Goal: Information Seeking & Learning: Learn about a topic

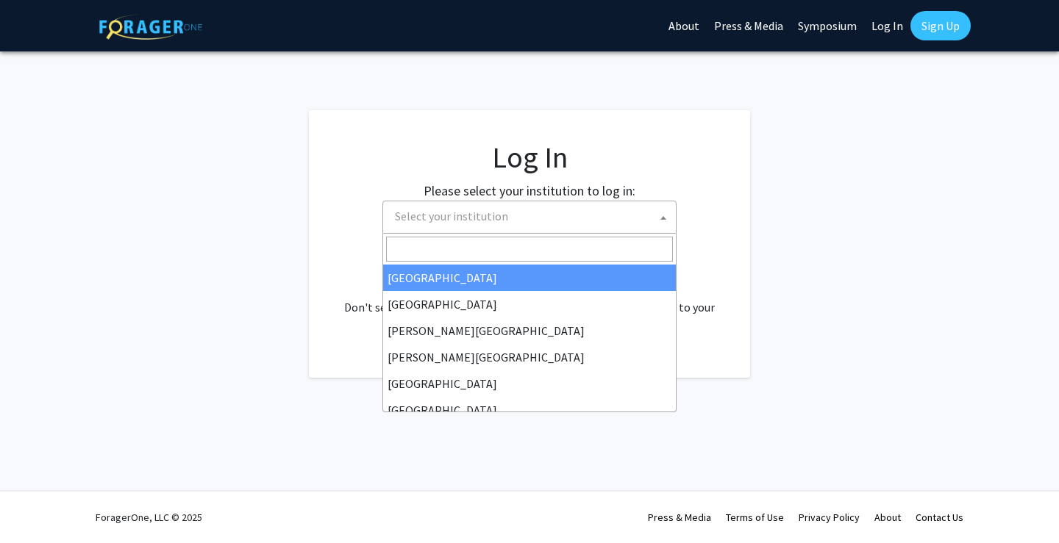
click at [513, 222] on span "Select your institution" at bounding box center [532, 216] width 287 height 30
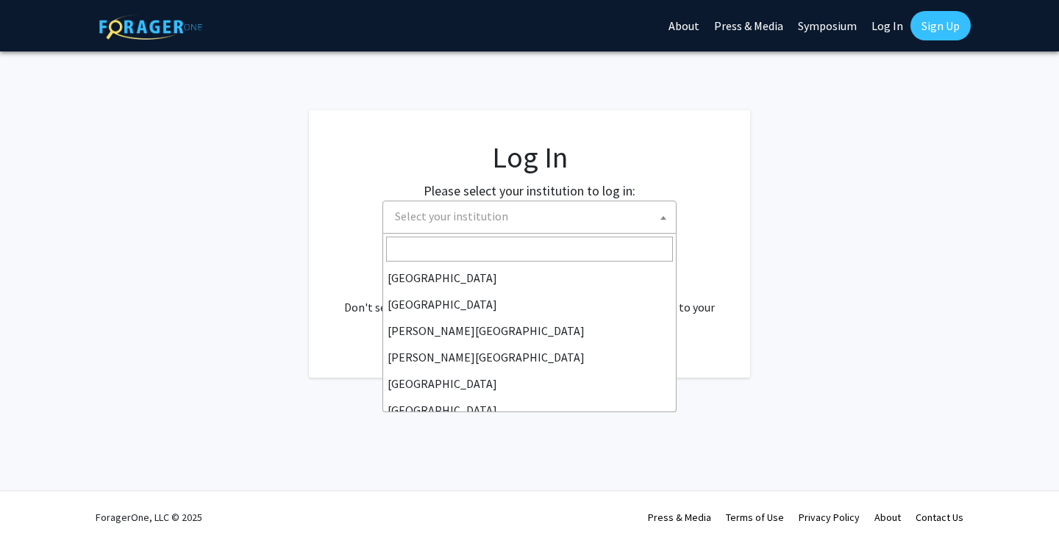
scroll to position [143, 0]
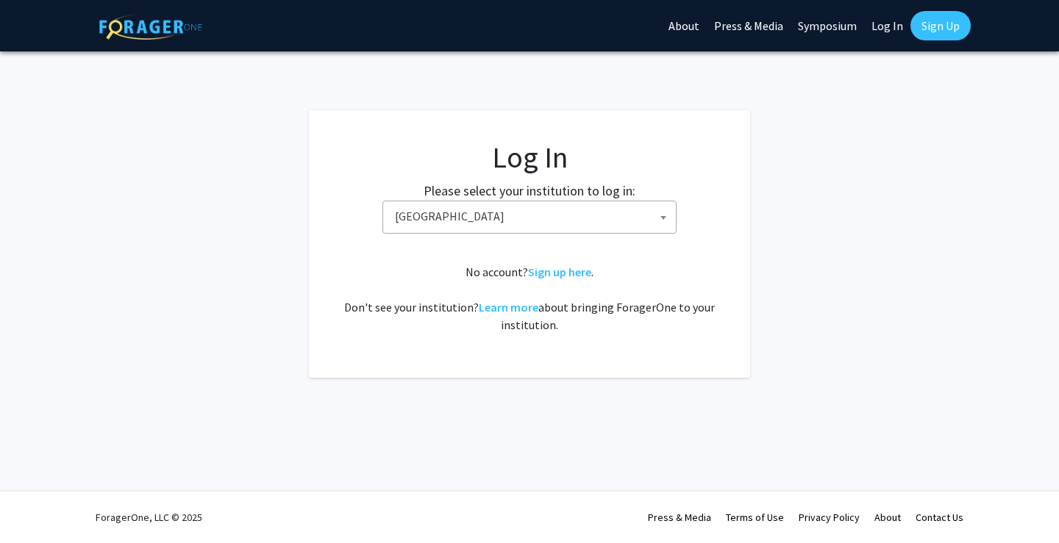
select select "12"
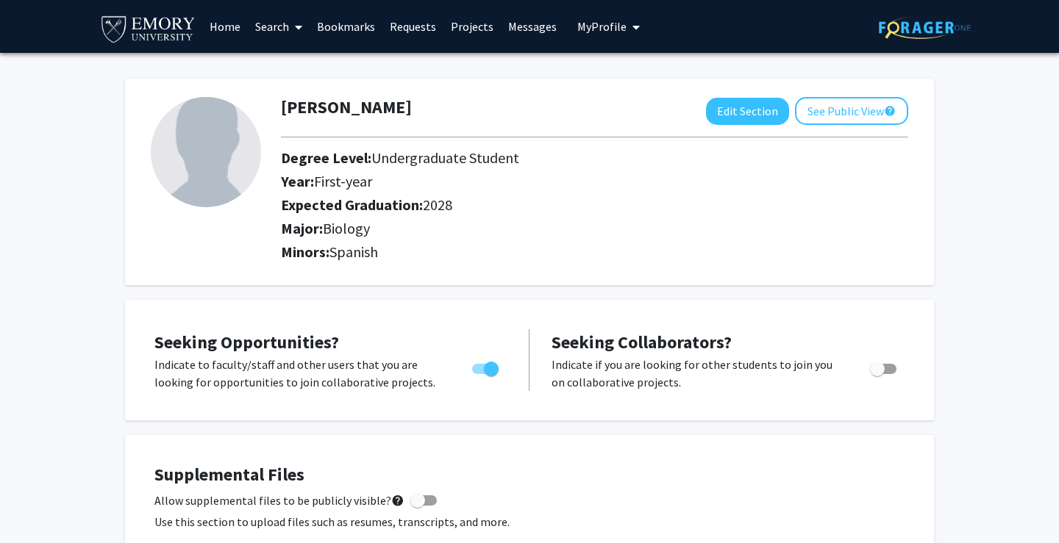
click at [282, 27] on link "Search" at bounding box center [279, 26] width 62 height 51
click at [300, 66] on span "Faculty/Staff" at bounding box center [302, 67] width 108 height 29
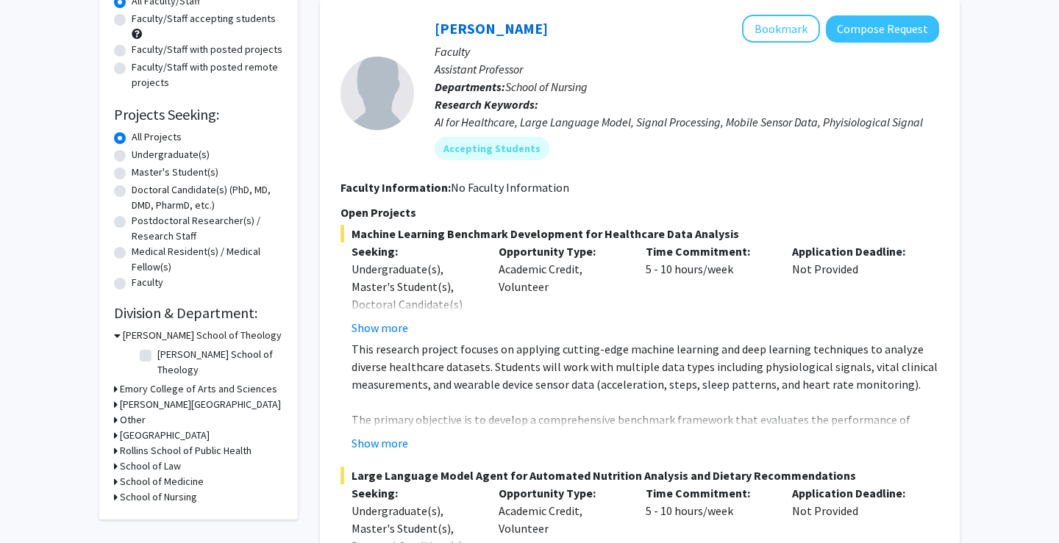
scroll to position [164, 0]
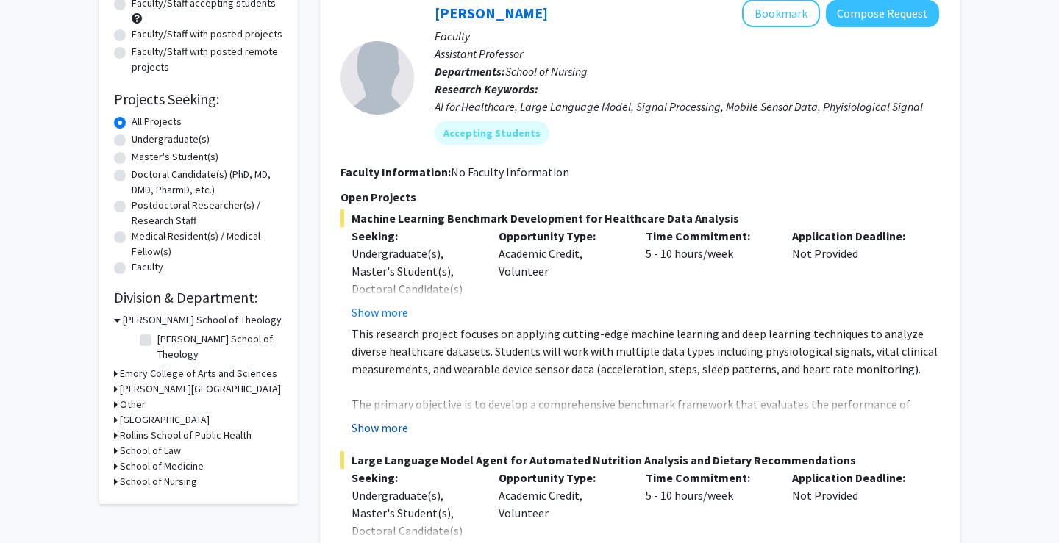
click at [385, 429] on button "Show more" at bounding box center [380, 428] width 57 height 18
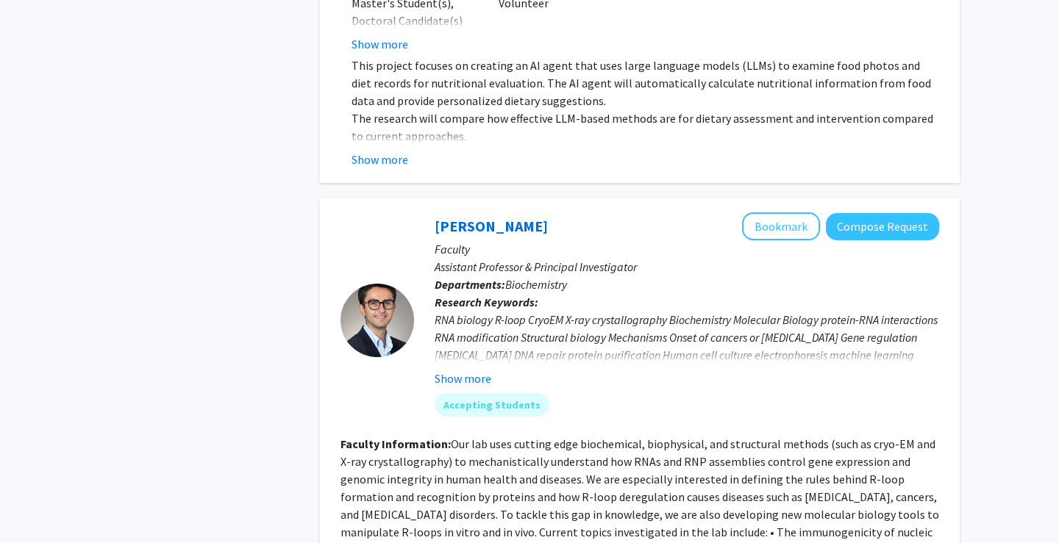
scroll to position [975, 0]
click at [461, 369] on button "Show more" at bounding box center [463, 378] width 57 height 18
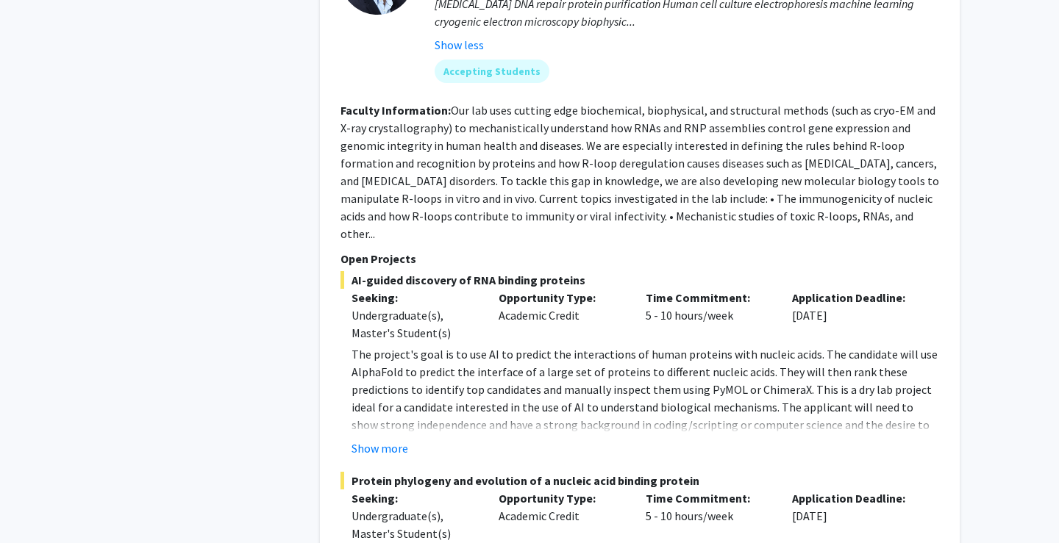
scroll to position [1369, 0]
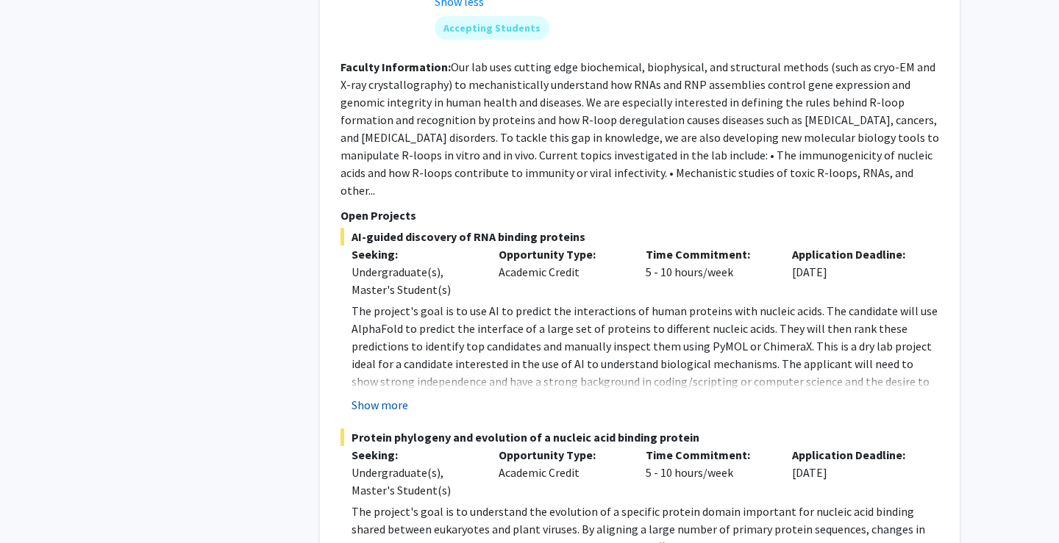
click at [387, 396] on button "Show more" at bounding box center [380, 405] width 57 height 18
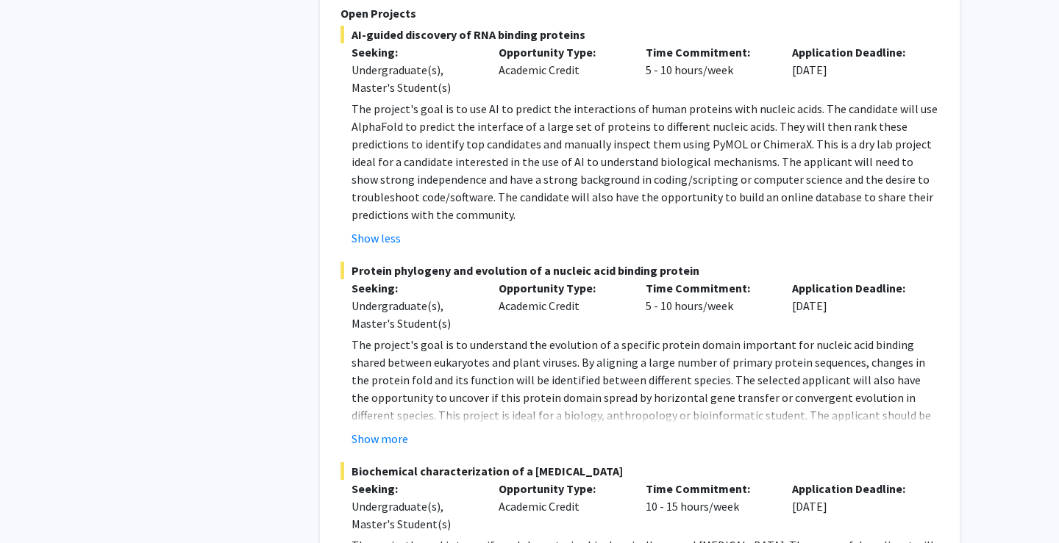
scroll to position [1575, 0]
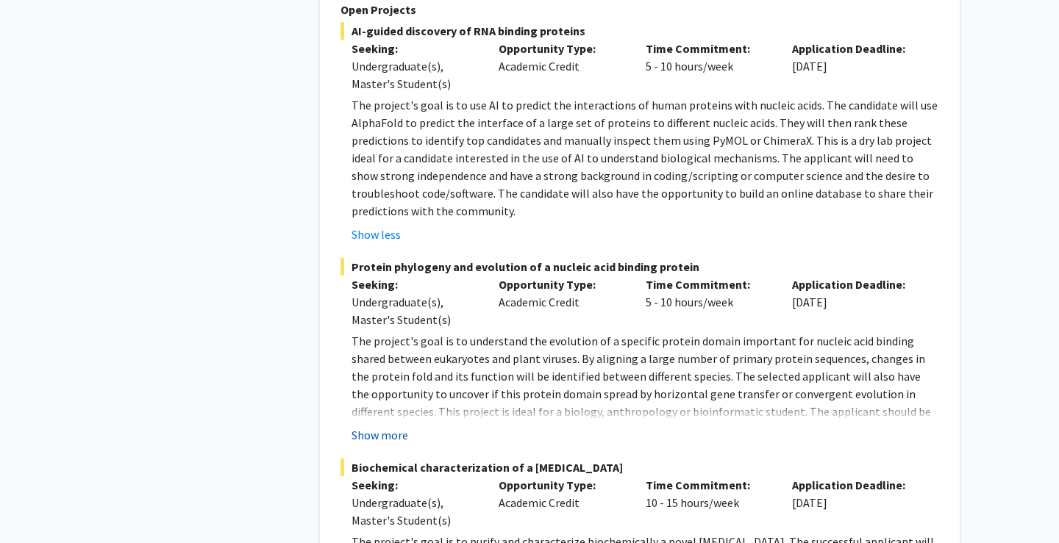
click at [390, 427] on button "Show more" at bounding box center [380, 436] width 57 height 18
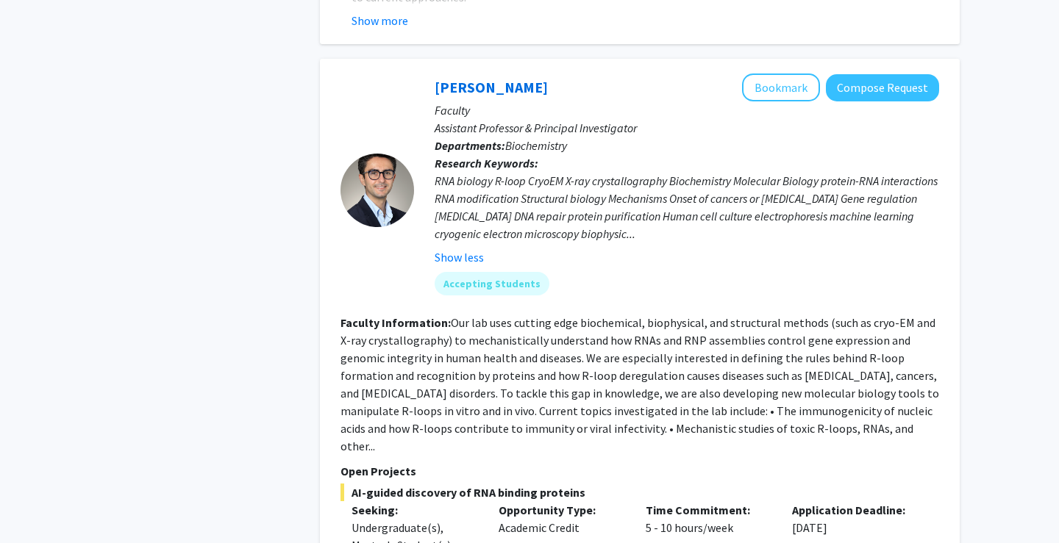
scroll to position [1067, 0]
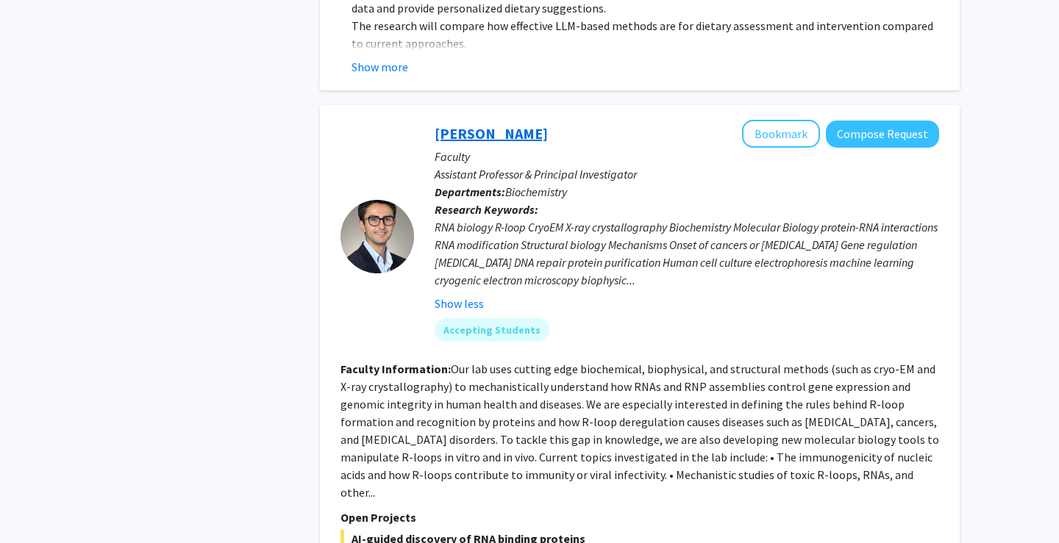
click at [499, 124] on link "[PERSON_NAME]" at bounding box center [491, 133] width 113 height 18
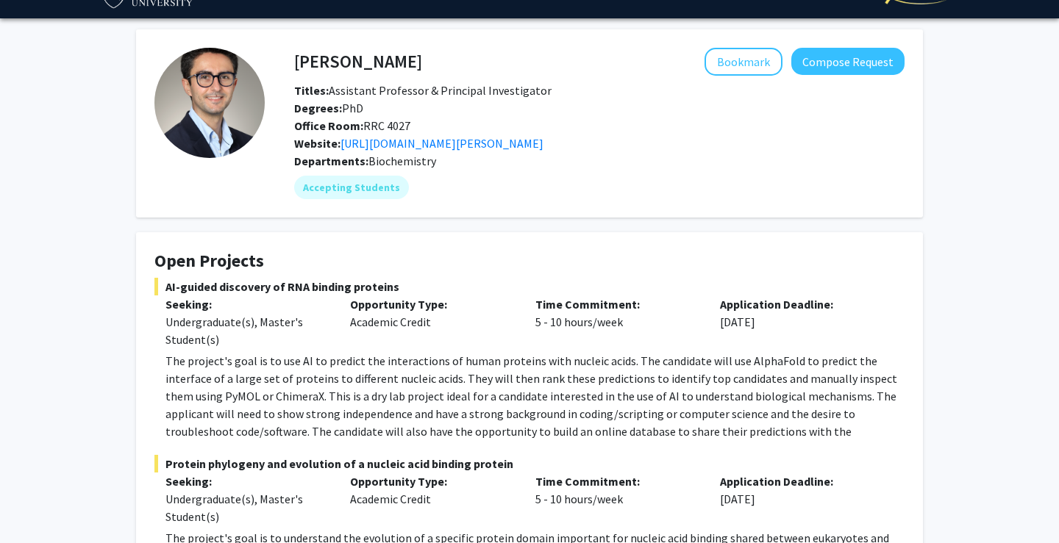
scroll to position [2, 0]
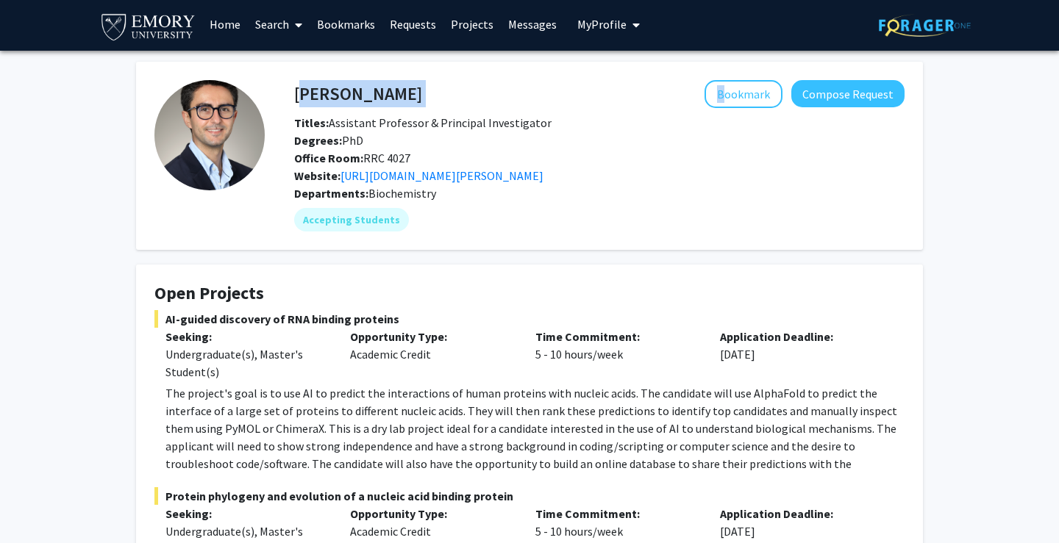
drag, startPoint x: 296, startPoint y: 98, endPoint x: 489, endPoint y: 98, distance: 193.4
click at [489, 98] on div "Charles Bou-Nader Bookmark Compose Request" at bounding box center [599, 94] width 632 height 28
copy div "[PERSON_NAME]"
click at [468, 174] on link "[URL][DOMAIN_NAME][PERSON_NAME]" at bounding box center [441, 175] width 203 height 15
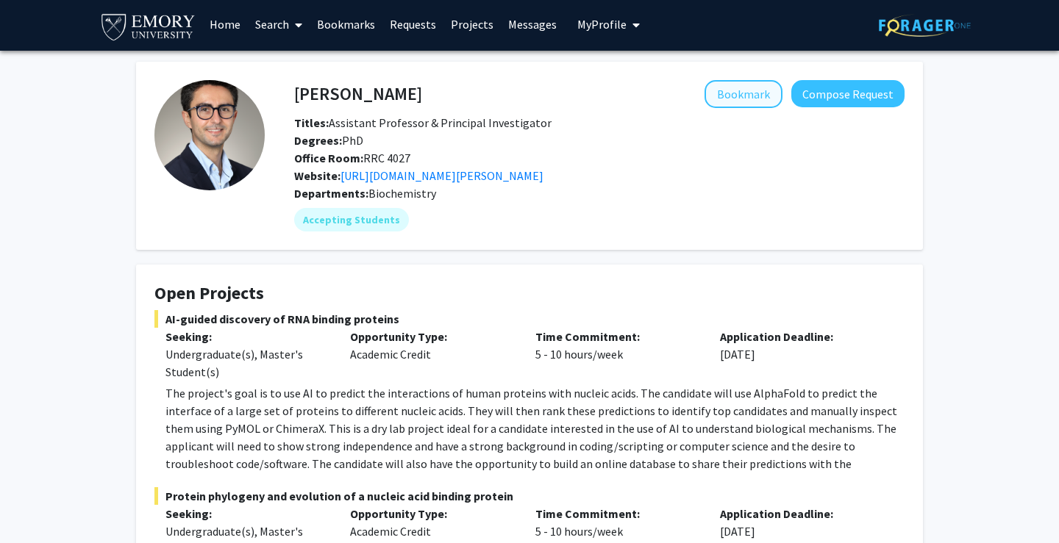
click at [746, 104] on button "Bookmark" at bounding box center [743, 94] width 78 height 28
click at [619, 23] on span "My Profile" at bounding box center [601, 24] width 49 height 15
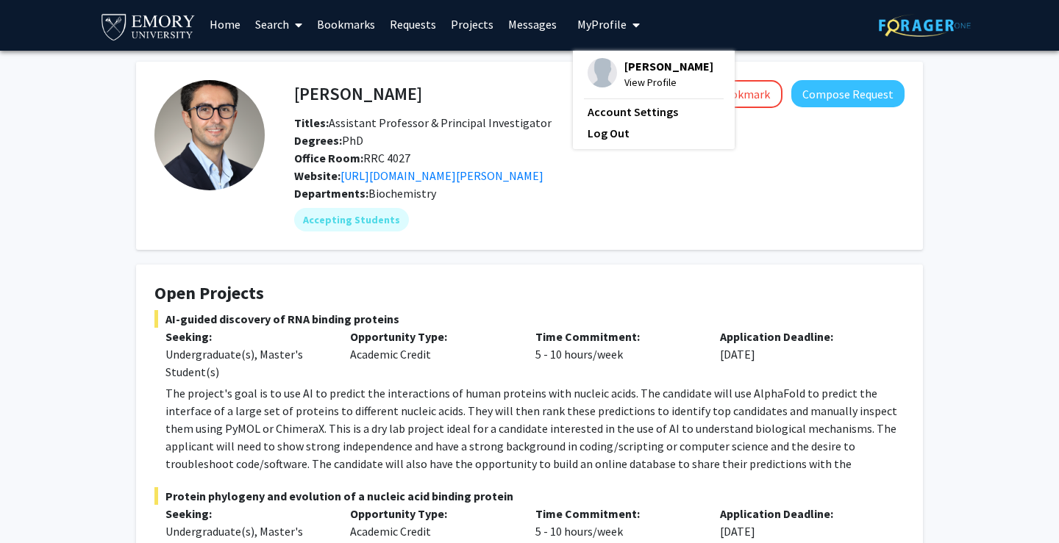
click at [619, 23] on span "My Profile" at bounding box center [601, 24] width 49 height 15
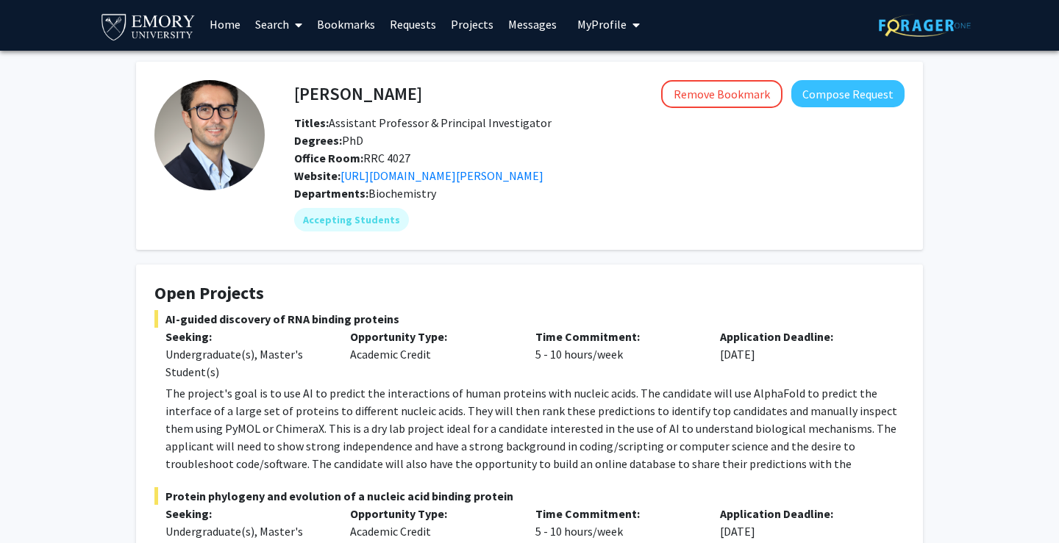
click at [360, 29] on link "Bookmarks" at bounding box center [346, 24] width 73 height 51
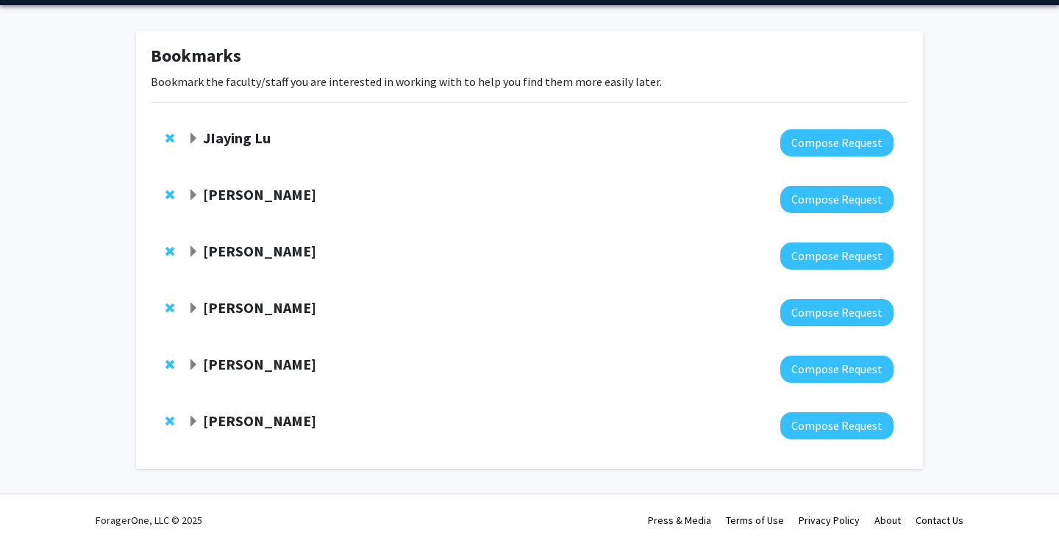
scroll to position [52, 0]
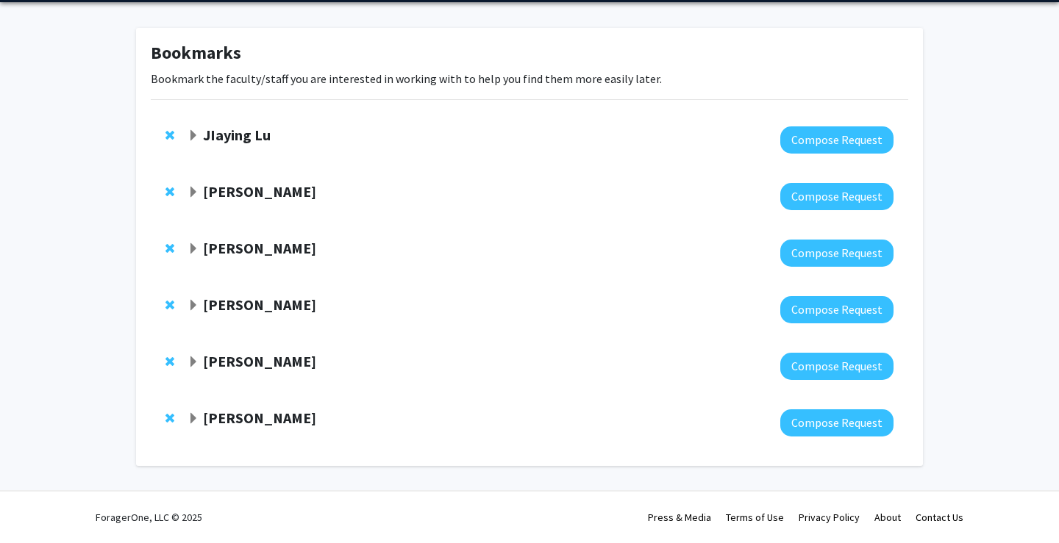
click at [191, 423] on span "Expand Charles Bou-Nader Bookmark" at bounding box center [194, 419] width 12 height 12
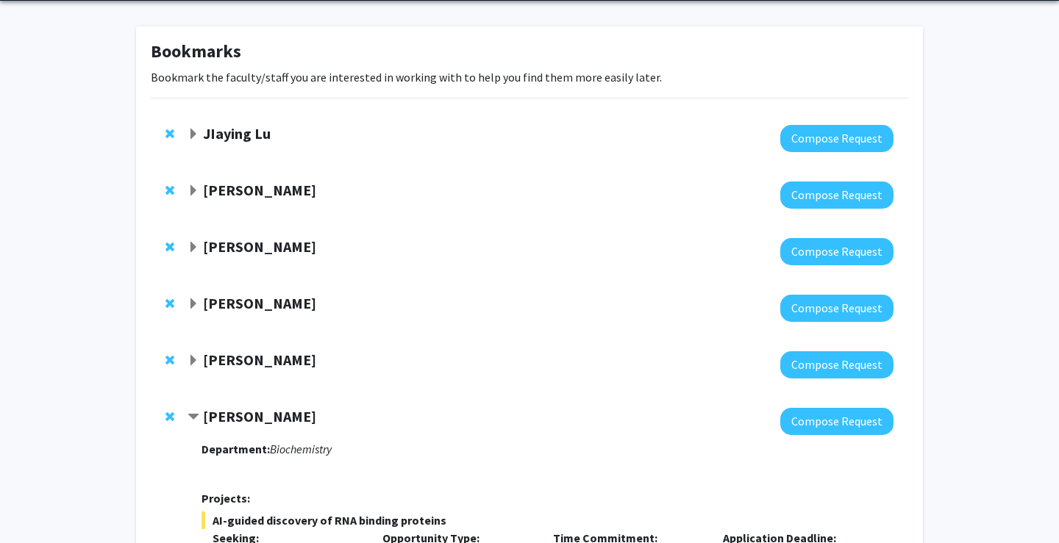
click at [190, 366] on span "Expand Christine Dunham Bookmark" at bounding box center [194, 361] width 12 height 12
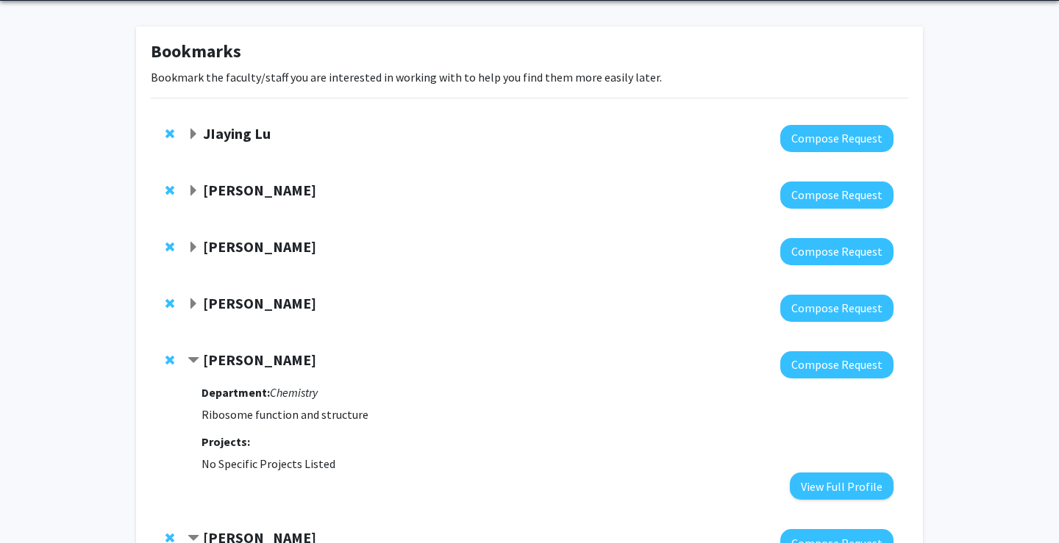
click at [190, 366] on span "Contract Christine Dunham Bookmark" at bounding box center [194, 361] width 12 height 12
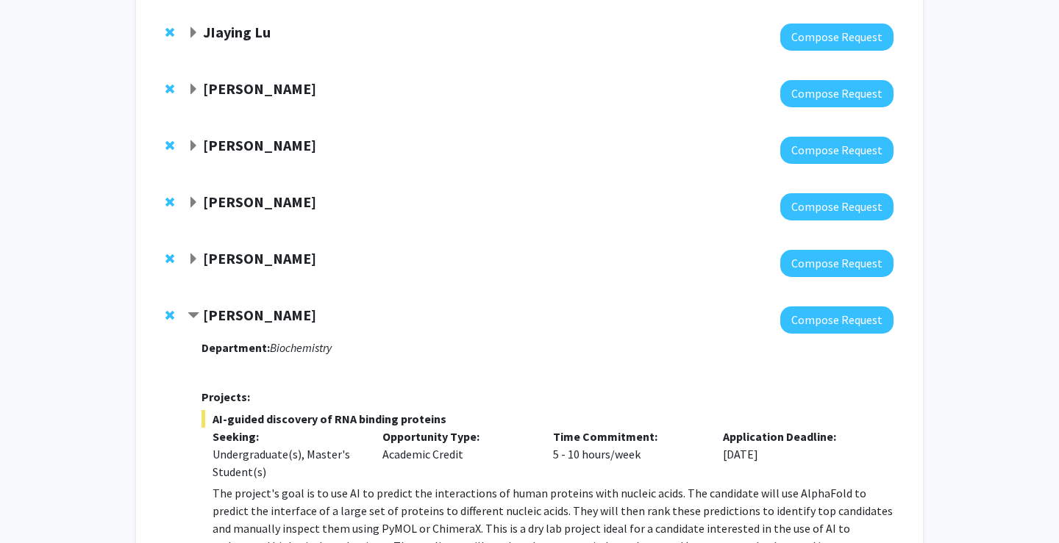
scroll to position [221, 0]
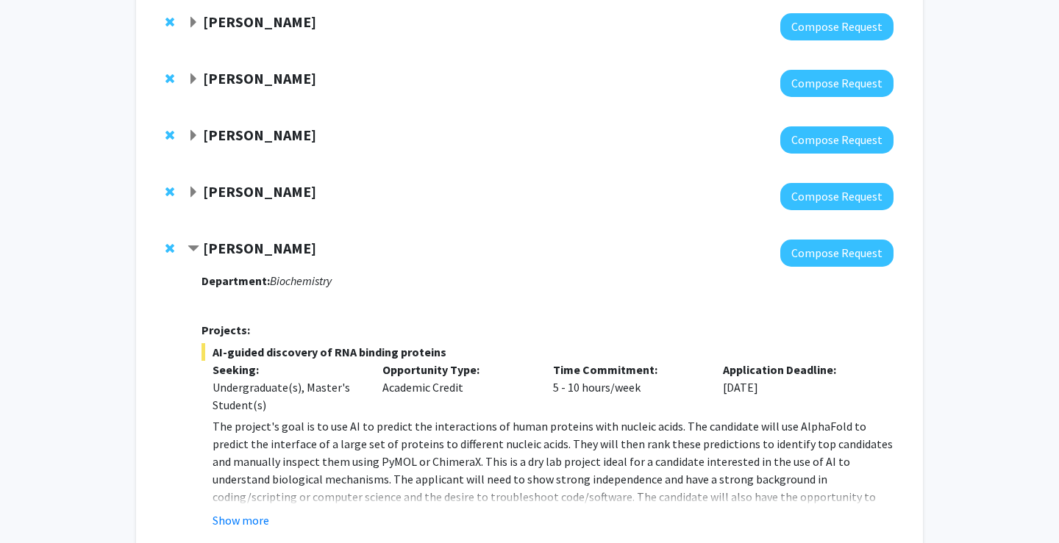
click at [192, 140] on span "Expand David Weinshenker Bookmark" at bounding box center [194, 136] width 12 height 12
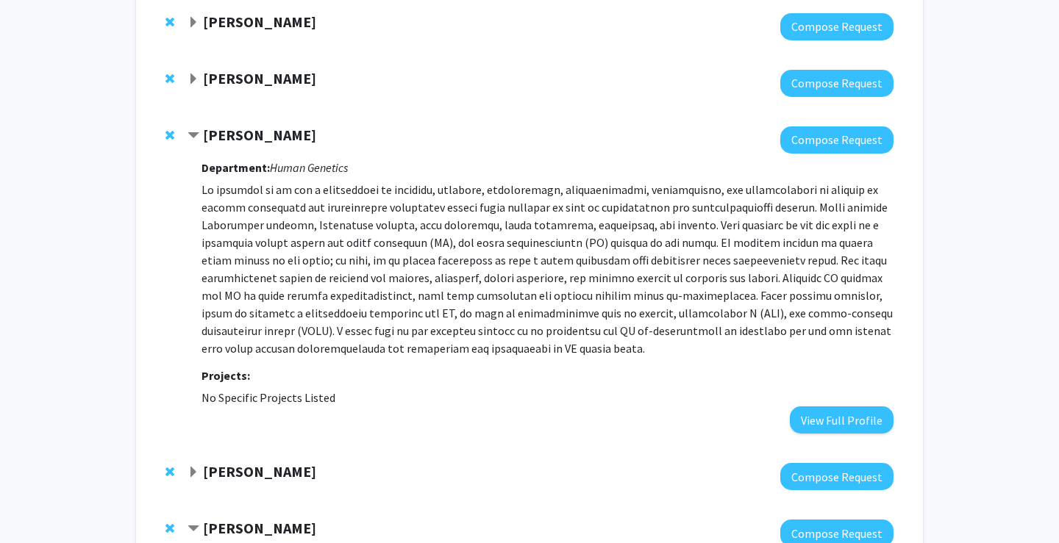
click at [192, 140] on span "Contract David Weinshenker Bookmark" at bounding box center [194, 136] width 12 height 12
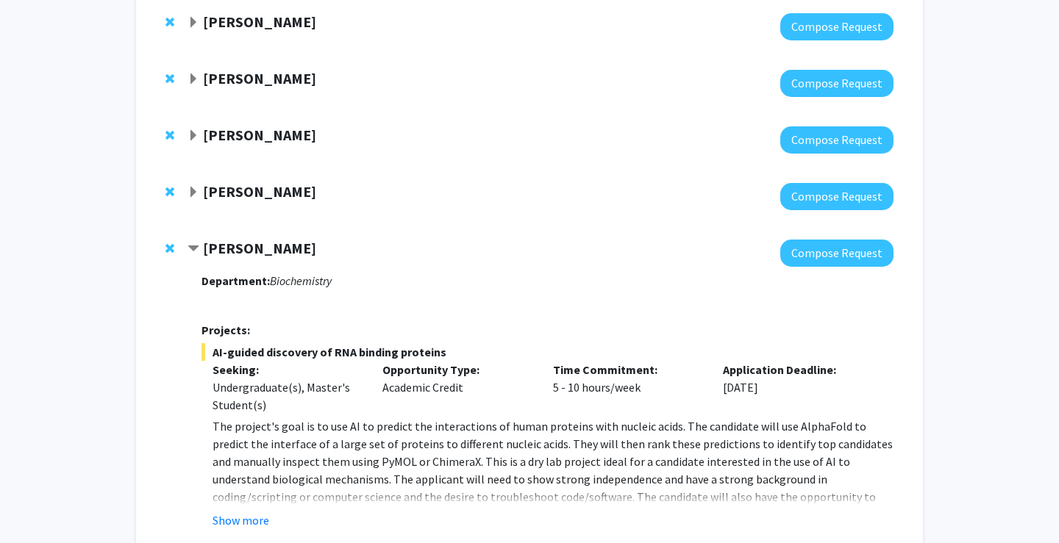
click at [192, 78] on span "Expand Kenneth Myers Bookmark" at bounding box center [194, 80] width 12 height 12
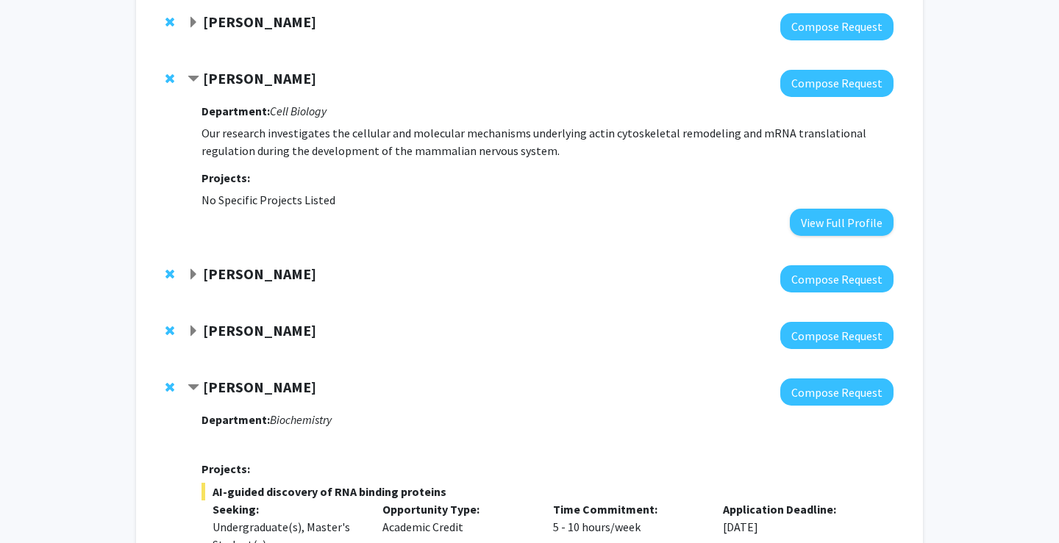
click at [192, 78] on span "Contract Kenneth Myers Bookmark" at bounding box center [194, 80] width 12 height 12
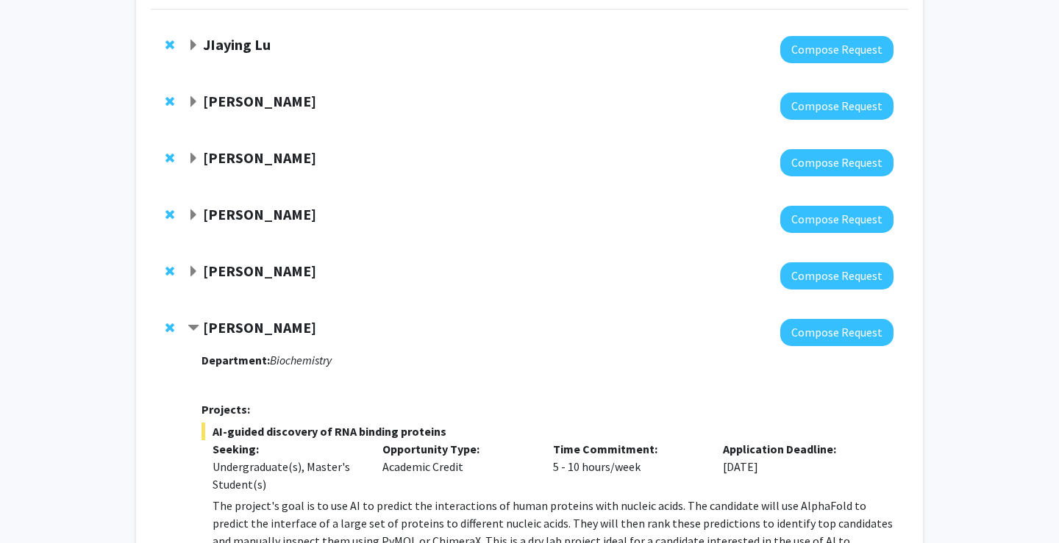
scroll to position [139, 0]
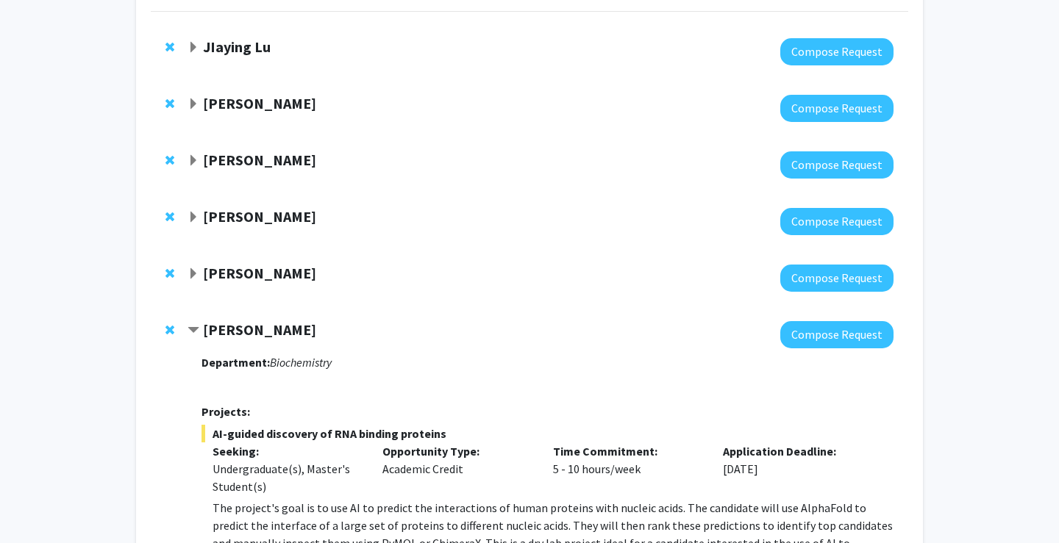
click at [192, 104] on span "Expand Chrystal Paulos Bookmark" at bounding box center [194, 105] width 12 height 12
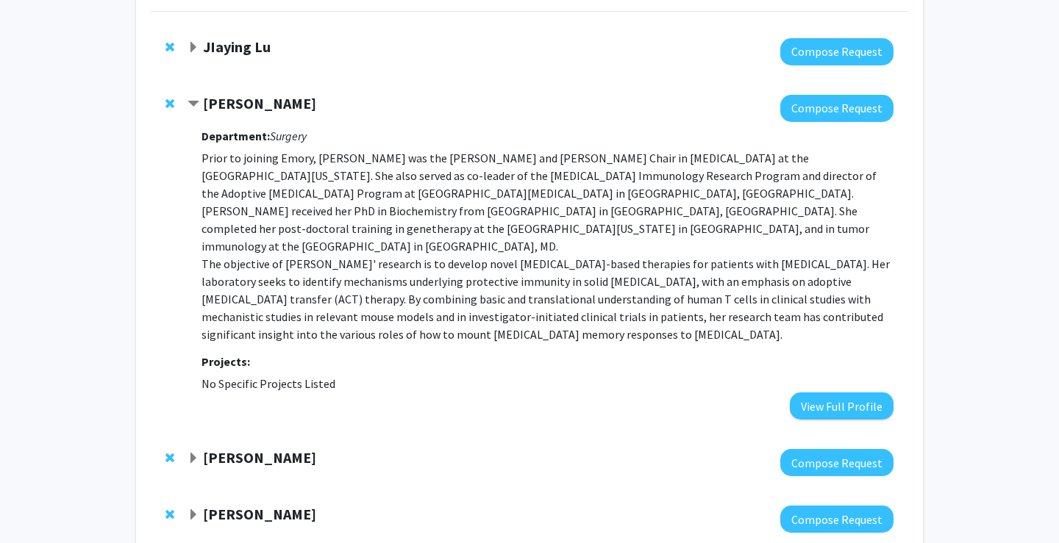
click at [192, 104] on span "Contract Chrystal Paulos Bookmark" at bounding box center [194, 105] width 12 height 12
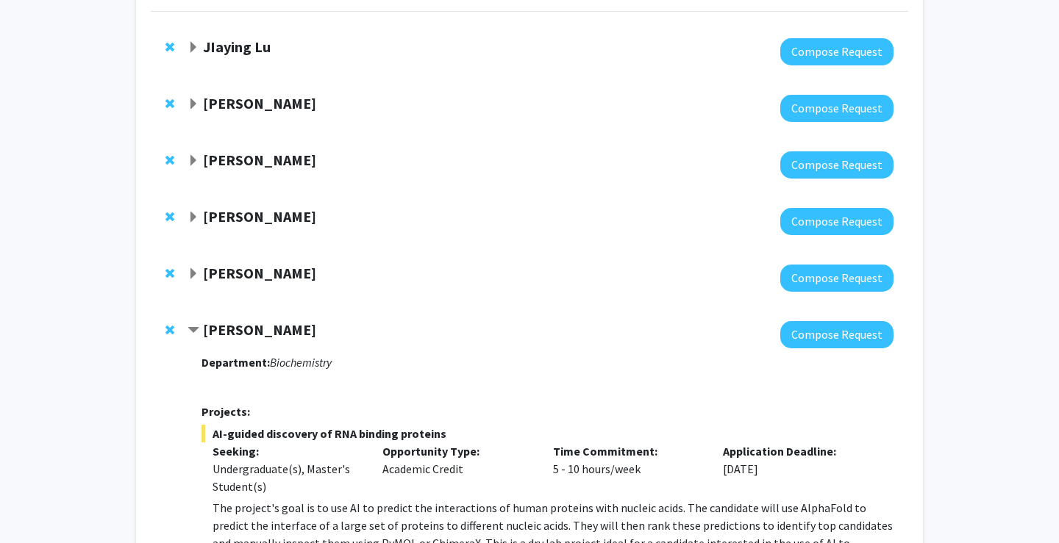
click at [193, 49] on span "Expand JIaying Lu Bookmark" at bounding box center [194, 48] width 12 height 12
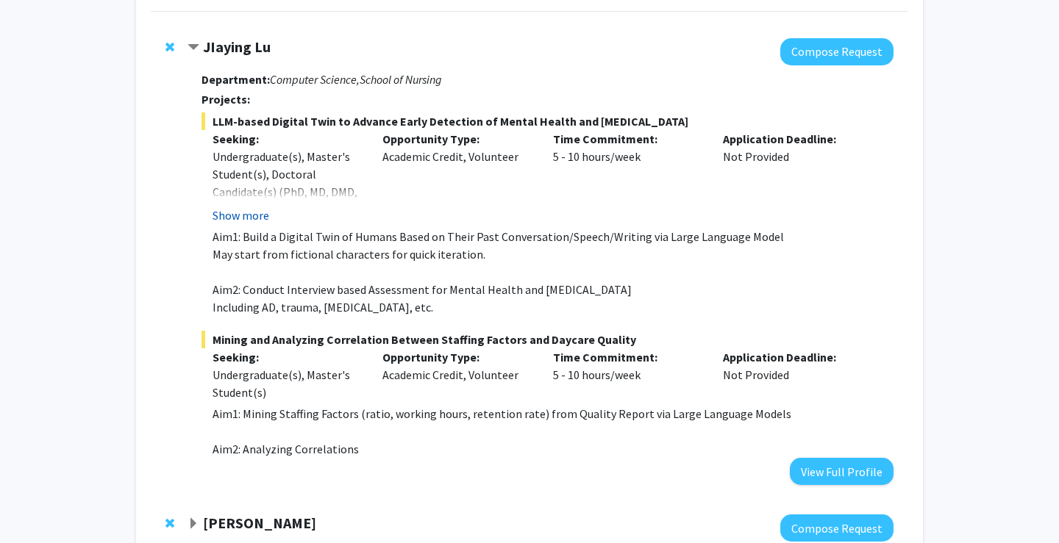
click at [255, 218] on button "Show more" at bounding box center [241, 216] width 57 height 18
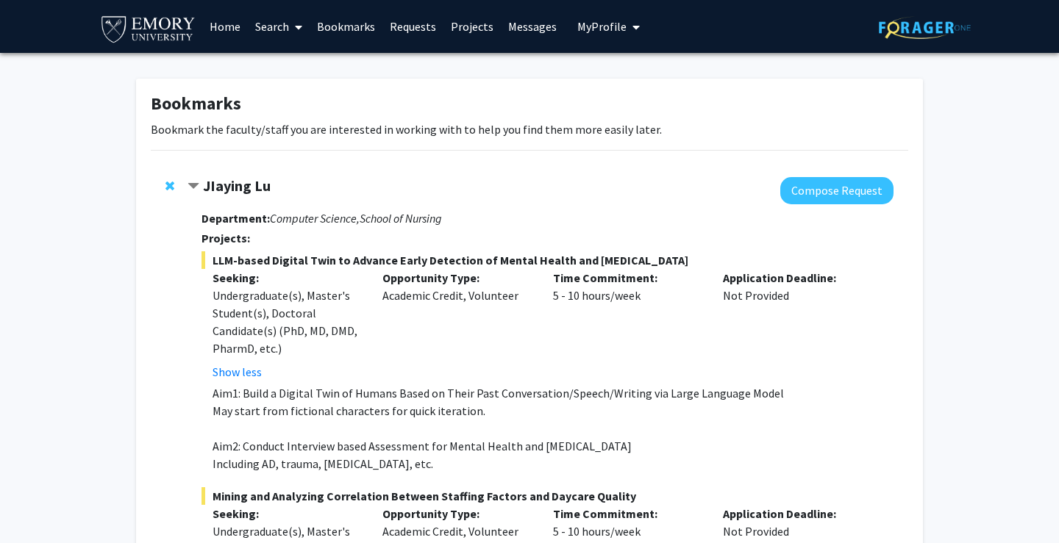
scroll to position [0, 0]
click at [226, 30] on link "Home" at bounding box center [225, 26] width 46 height 51
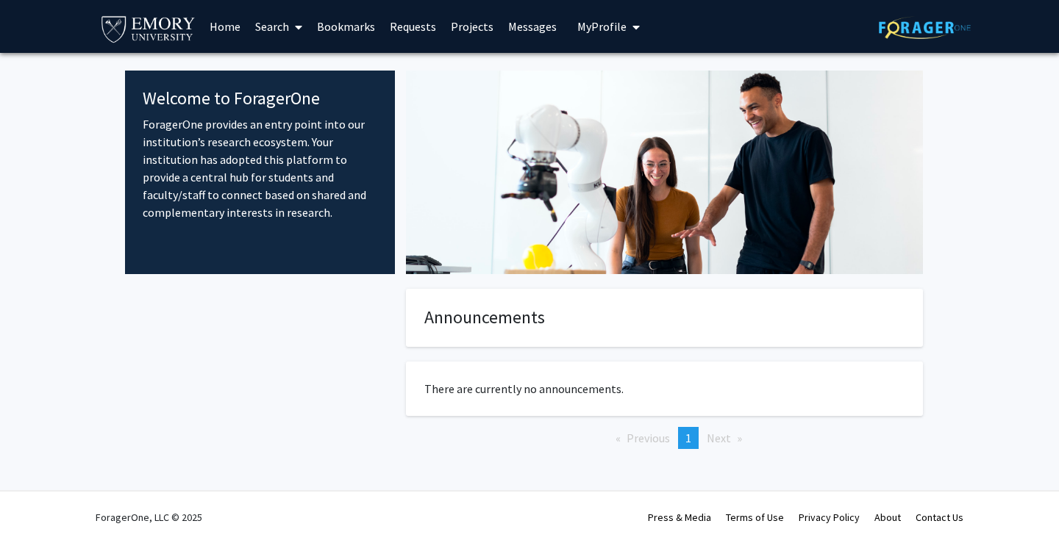
click at [294, 25] on span at bounding box center [295, 26] width 13 height 51
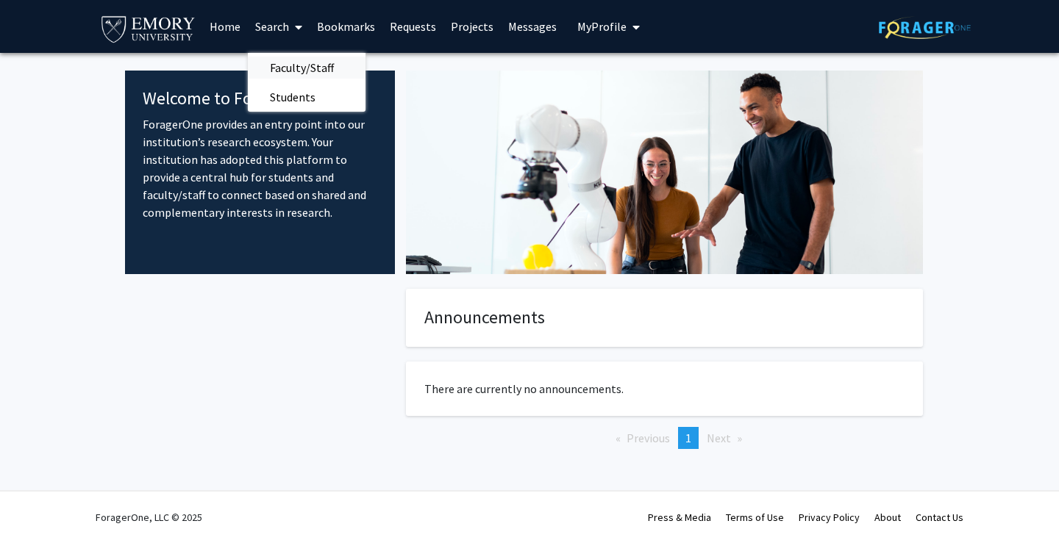
click at [298, 65] on span "Faculty/Staff" at bounding box center [302, 67] width 108 height 29
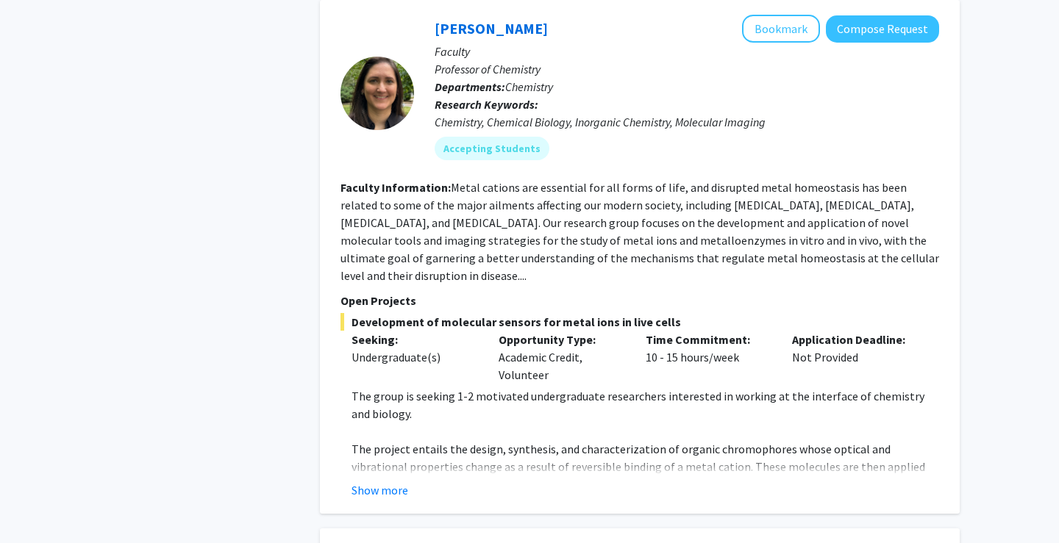
scroll to position [2438, 0]
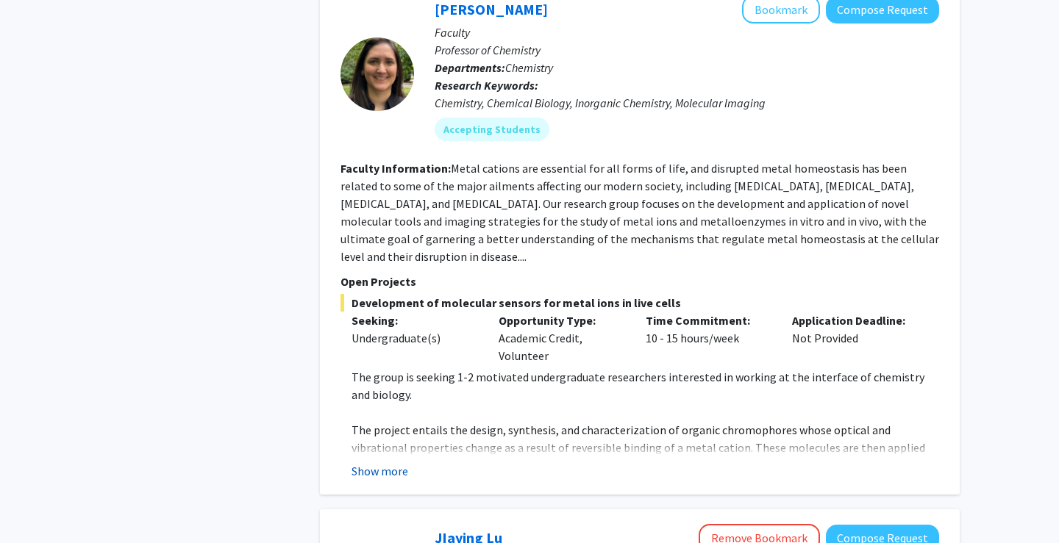
click at [386, 463] on button "Show more" at bounding box center [380, 472] width 57 height 18
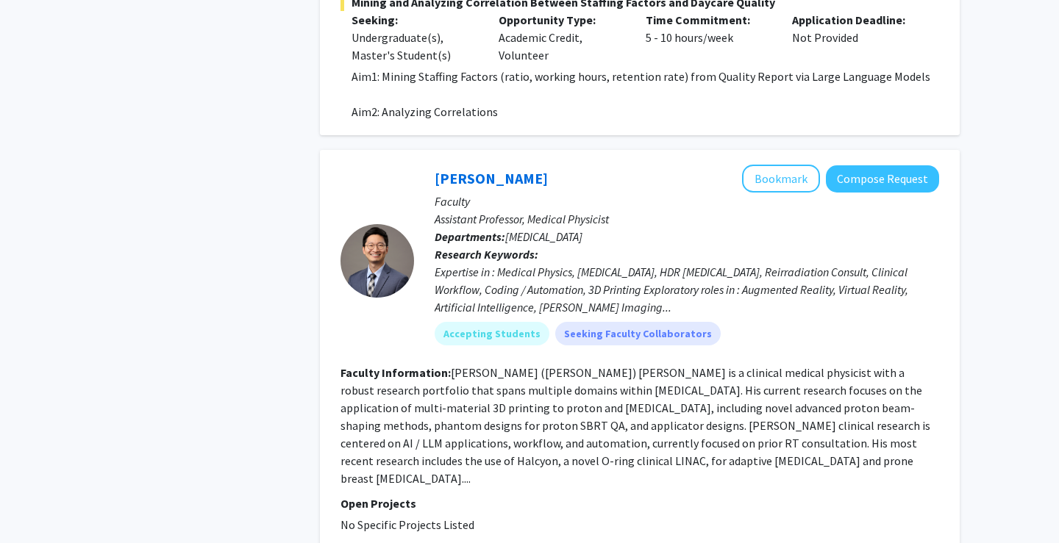
scroll to position [3597, 0]
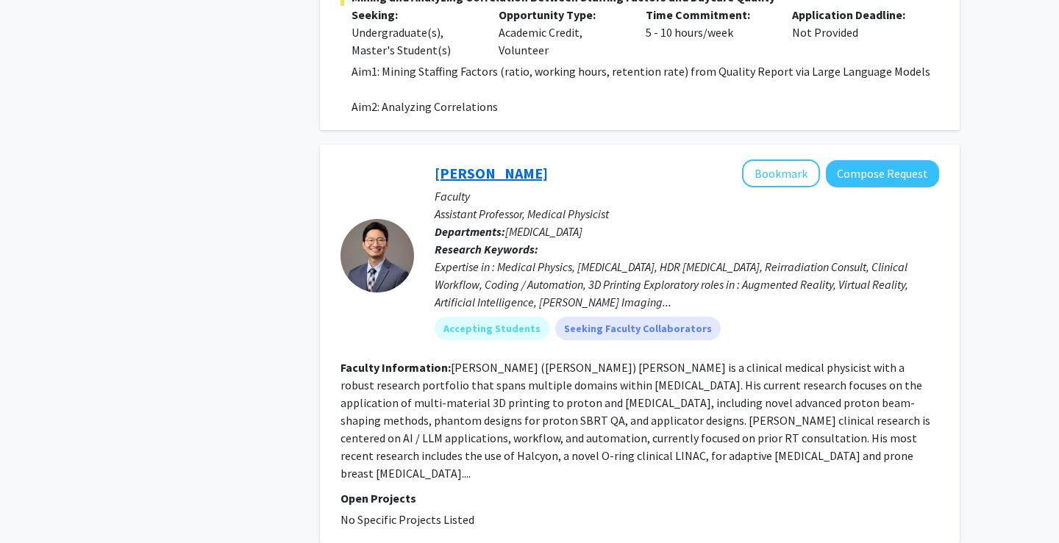
click at [453, 164] on link "Suk Yoon" at bounding box center [491, 173] width 113 height 18
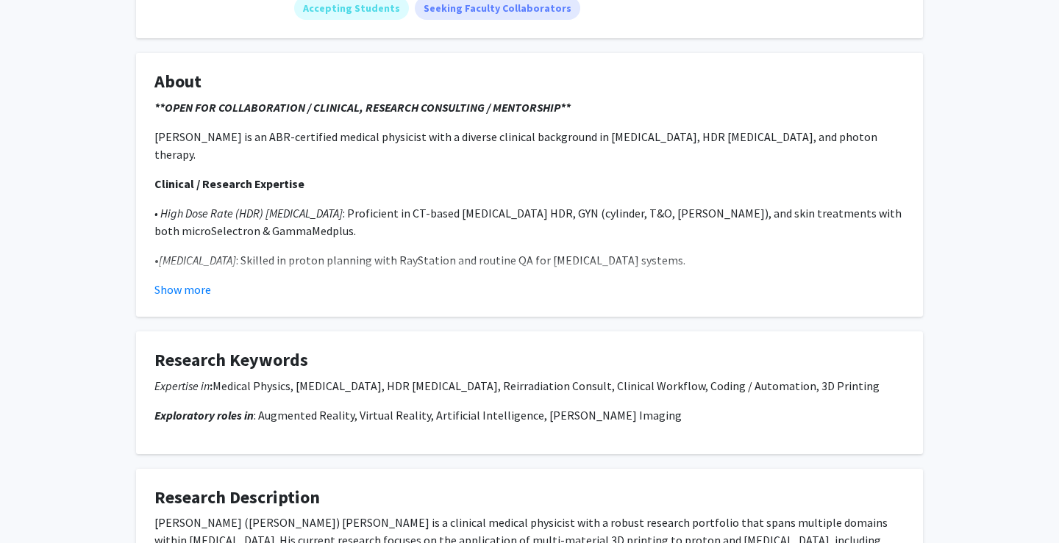
scroll to position [251, 0]
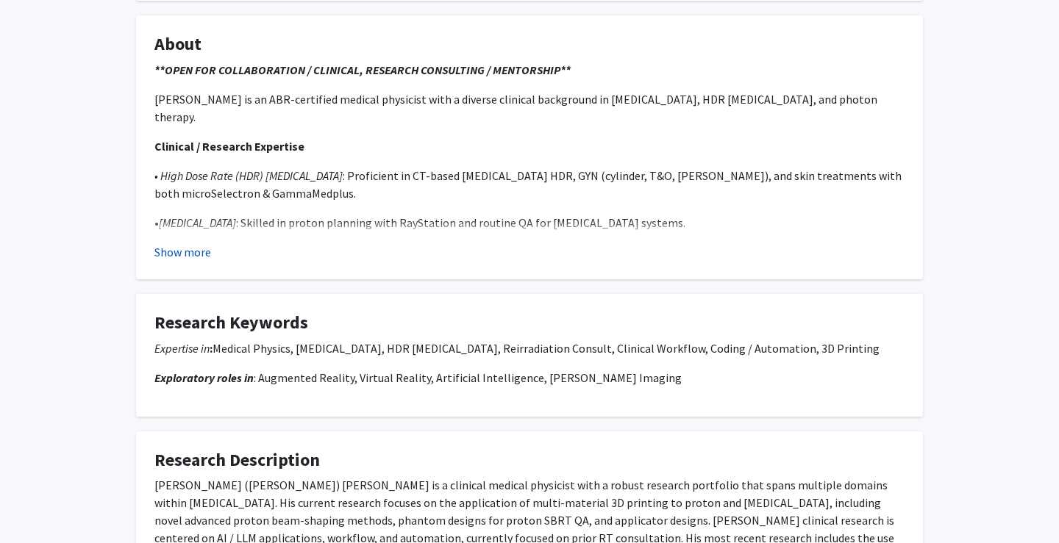
click at [200, 257] on button "Show more" at bounding box center [182, 252] width 57 height 18
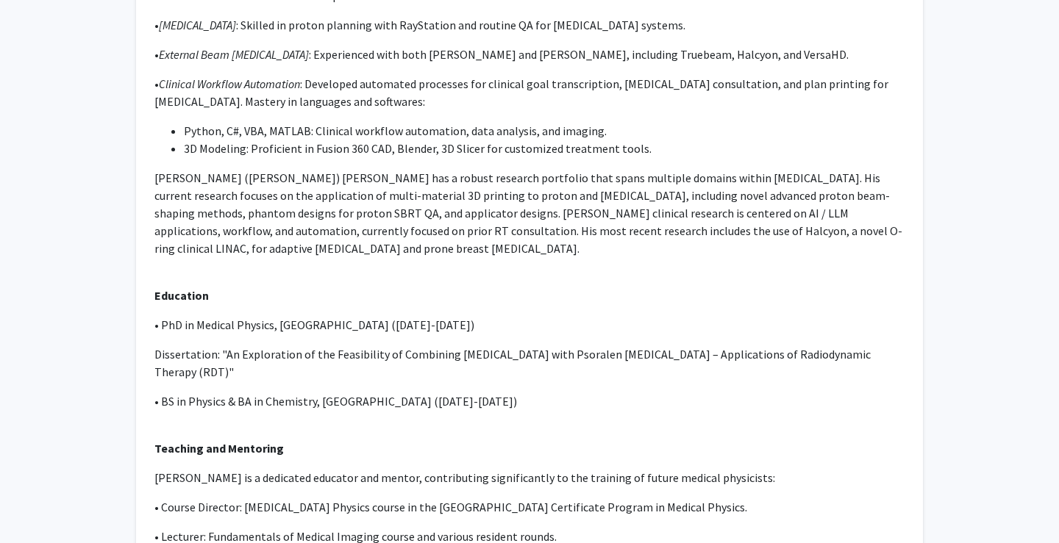
scroll to position [471, 0]
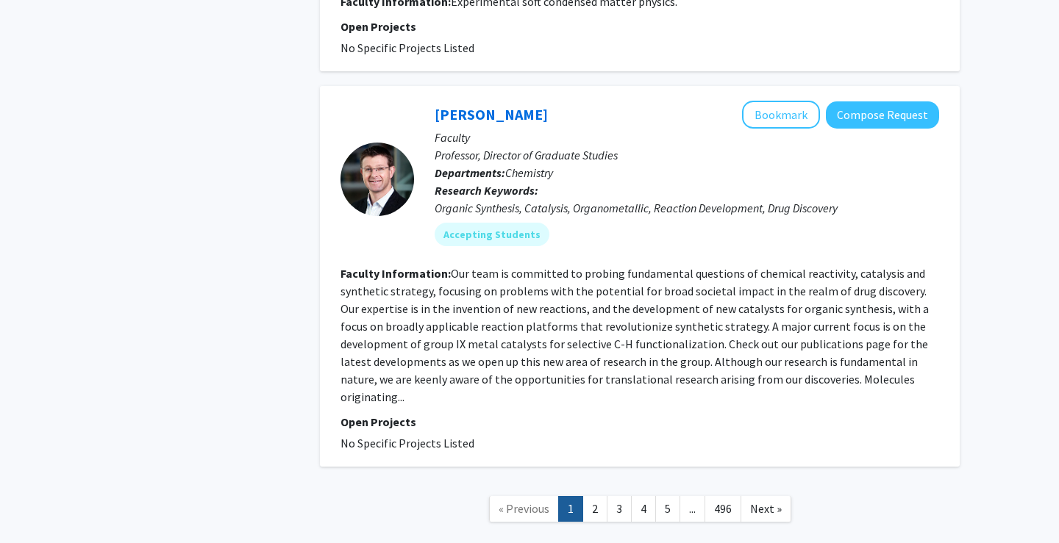
scroll to position [4832, 0]
click at [597, 497] on link "2" at bounding box center [594, 510] width 25 height 26
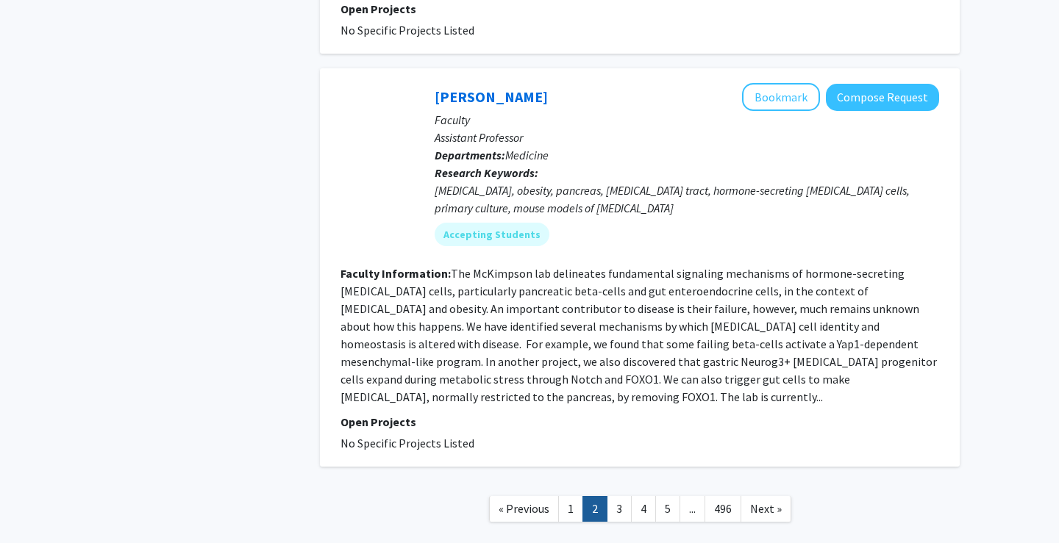
scroll to position [3234, 0]
click at [617, 497] on link "3" at bounding box center [619, 510] width 25 height 26
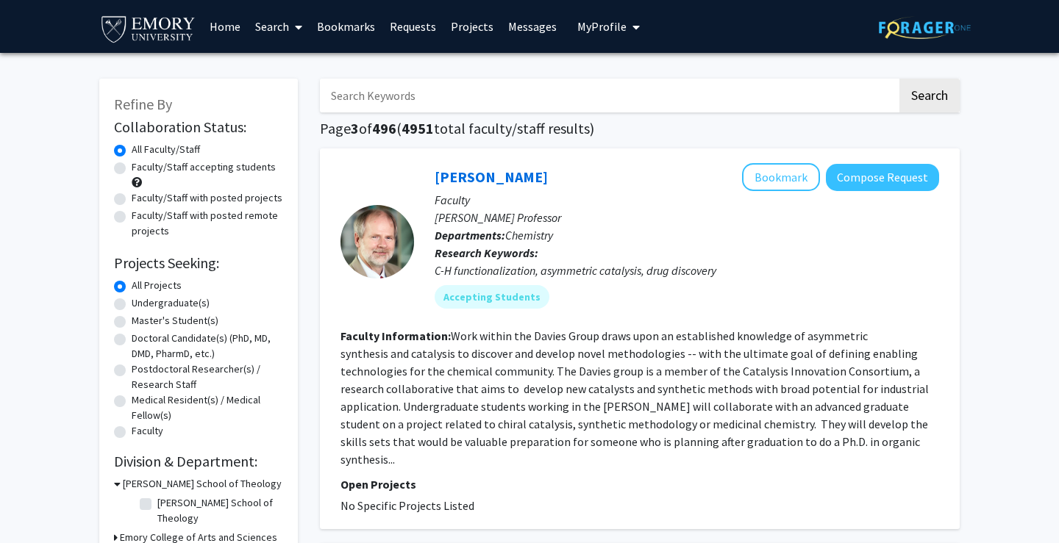
click at [198, 202] on label "Faculty/Staff with posted projects" at bounding box center [207, 197] width 151 height 15
click at [141, 200] on input "Faculty/Staff with posted projects" at bounding box center [137, 195] width 10 height 10
radio input "true"
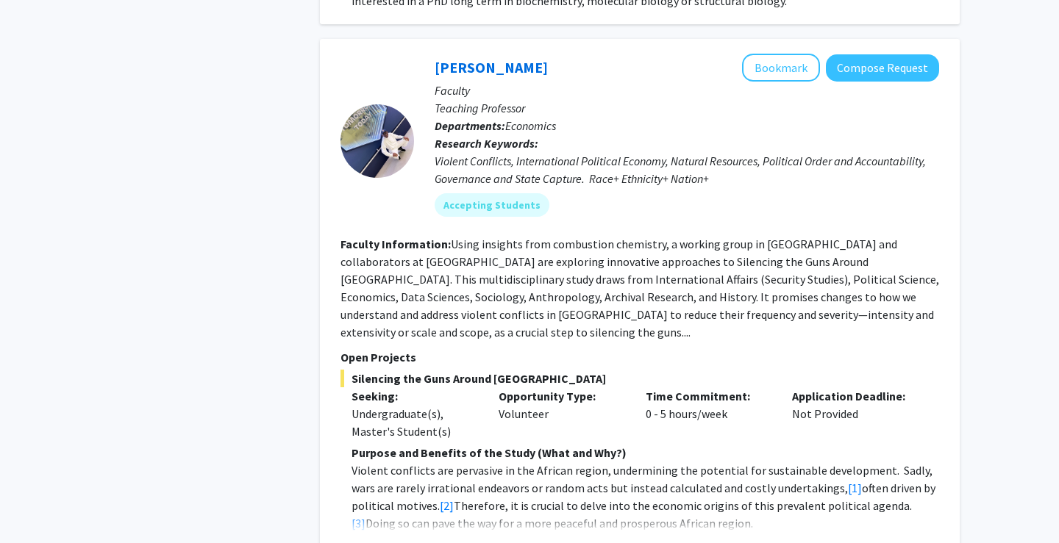
scroll to position [1835, 0]
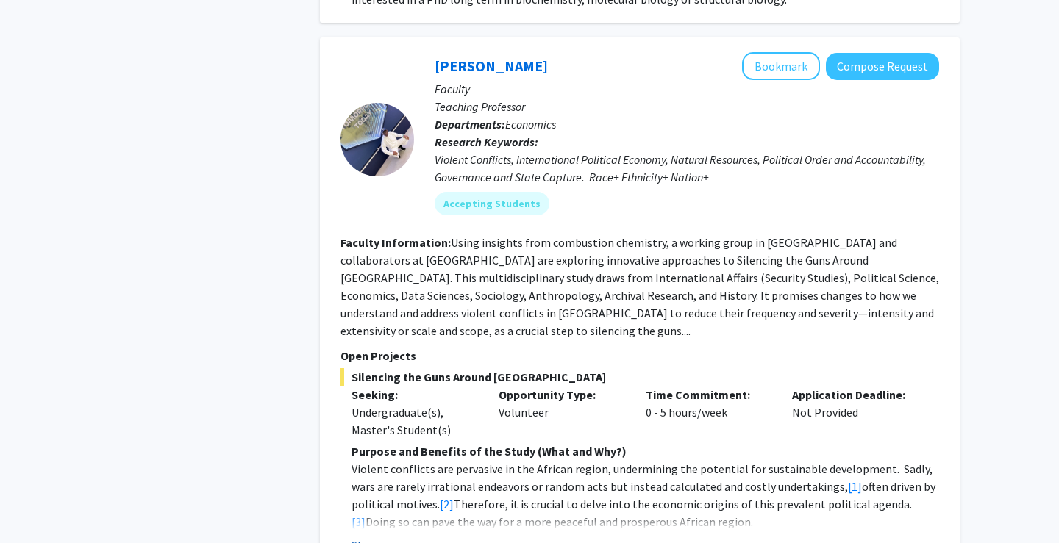
click at [382, 537] on button "Show more" at bounding box center [380, 546] width 57 height 18
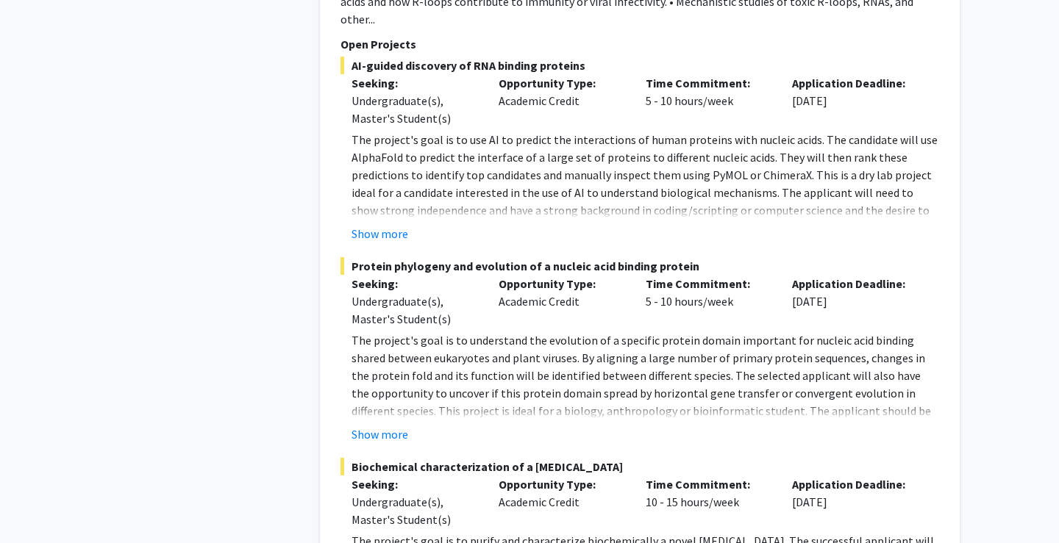
scroll to position [1199, 0]
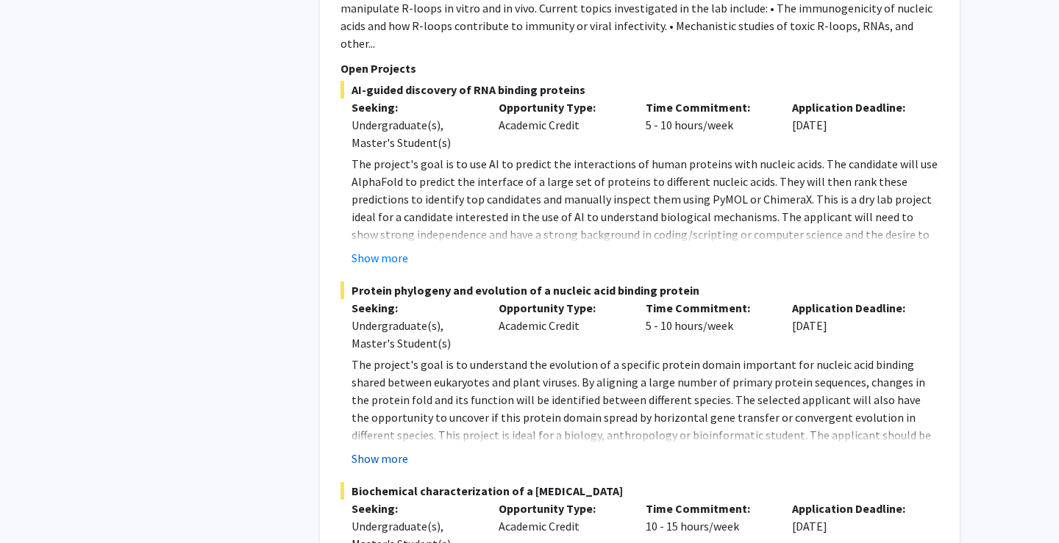
click at [391, 450] on button "Show more" at bounding box center [380, 459] width 57 height 18
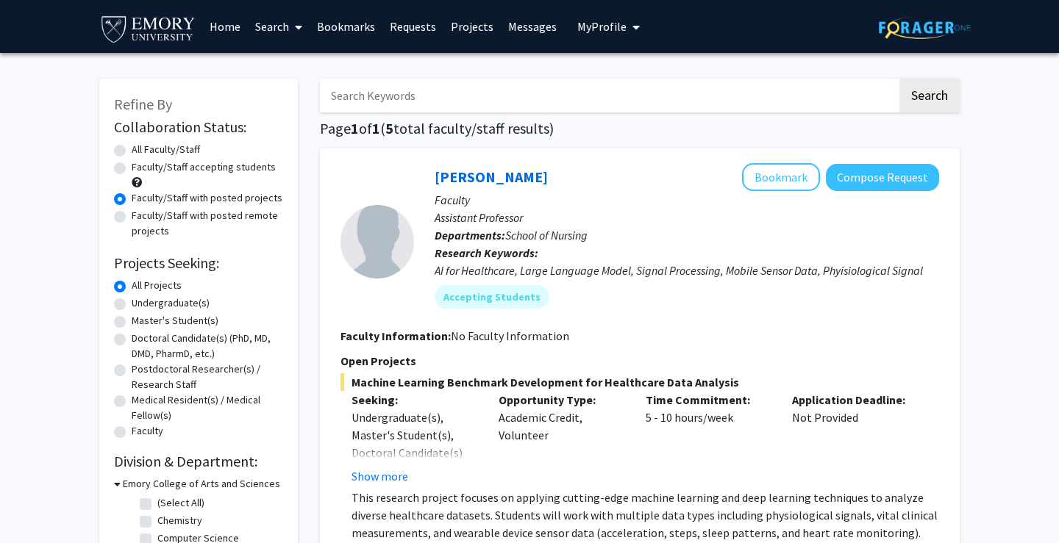
scroll to position [0, 0]
click at [353, 26] on link "Bookmarks" at bounding box center [346, 26] width 73 height 51
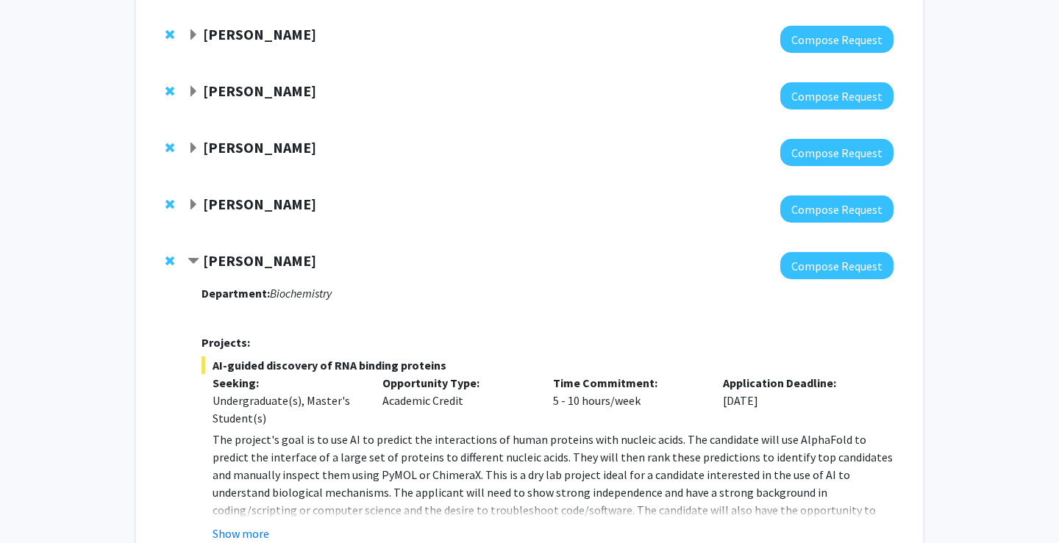
scroll to position [590, 0]
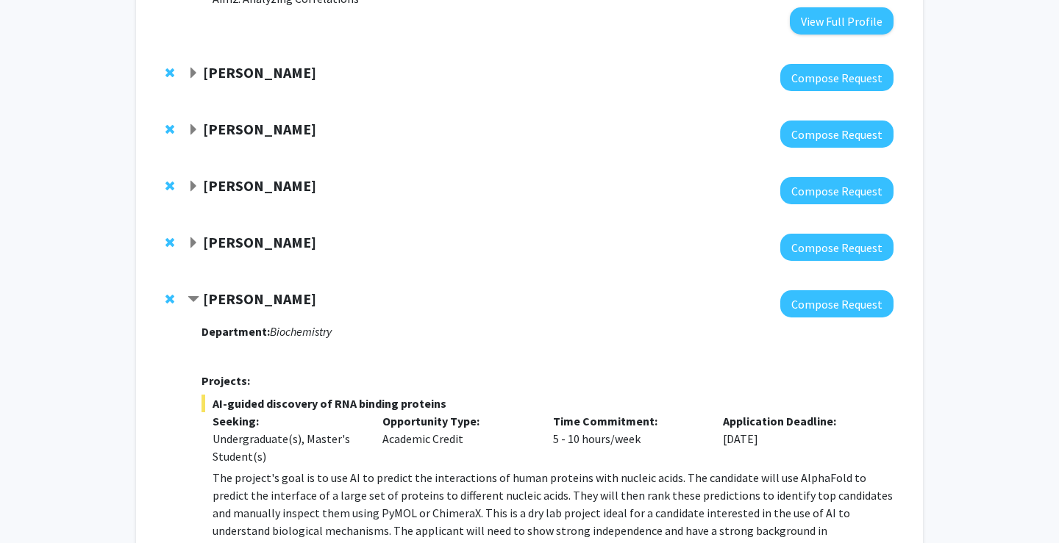
click at [291, 299] on strong "[PERSON_NAME]" at bounding box center [259, 299] width 113 height 18
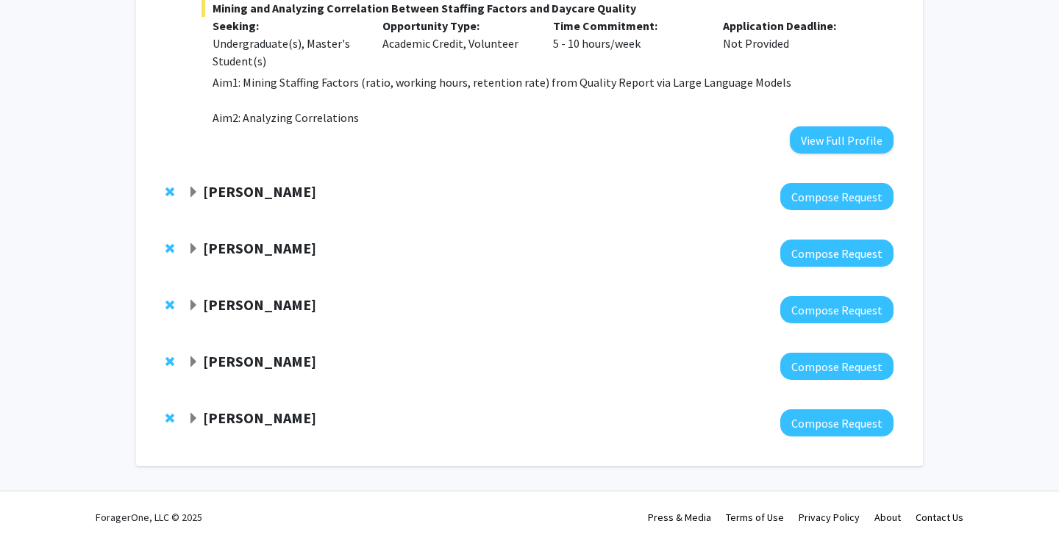
scroll to position [472, 0]
click at [273, 418] on strong "[PERSON_NAME]" at bounding box center [259, 418] width 113 height 18
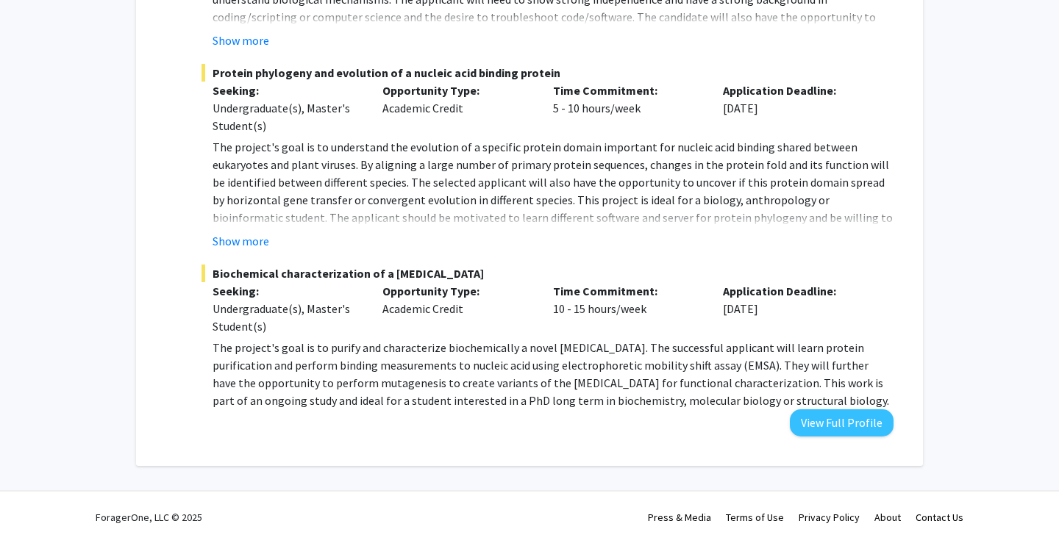
scroll to position [1122, 0]
click at [844, 427] on button "View Full Profile" at bounding box center [842, 423] width 104 height 27
